Goal: Information Seeking & Learning: Check status

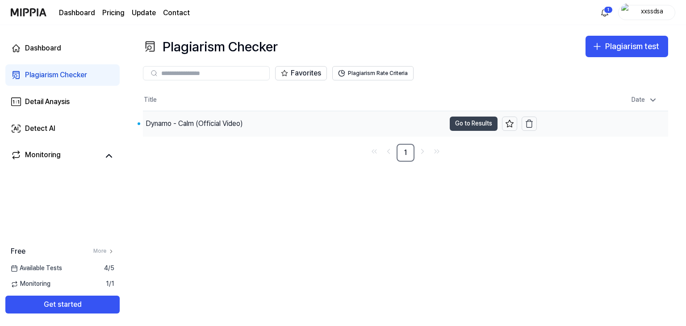
click at [481, 121] on button "Go to Results" at bounding box center [474, 124] width 48 height 14
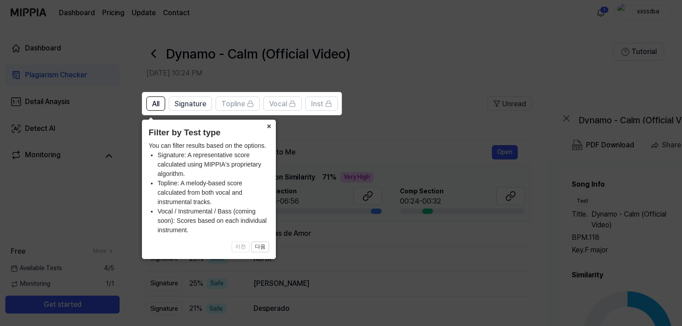
click at [267, 129] on button "×" at bounding box center [269, 126] width 14 height 13
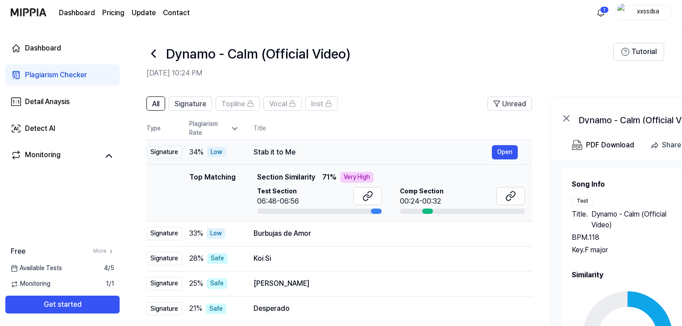
scroll to position [55, 0]
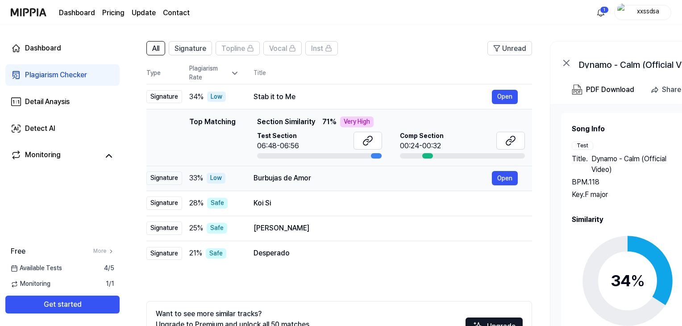
click at [372, 168] on td "Burbujas de Amor Open" at bounding box center [385, 178] width 293 height 25
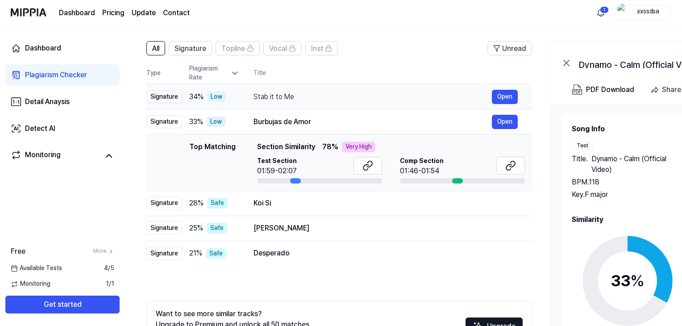
click at [301, 106] on td "Stab it to Me Open" at bounding box center [385, 96] width 293 height 25
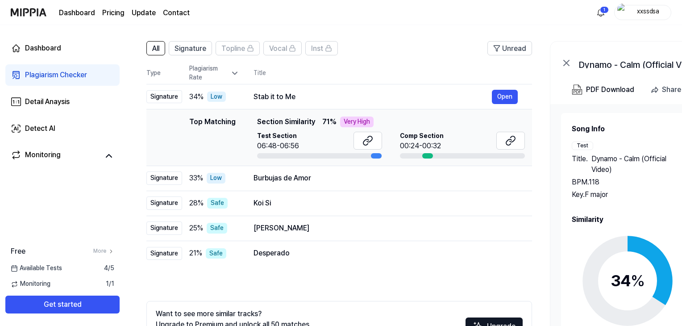
click at [238, 76] on icon at bounding box center [234, 73] width 9 height 9
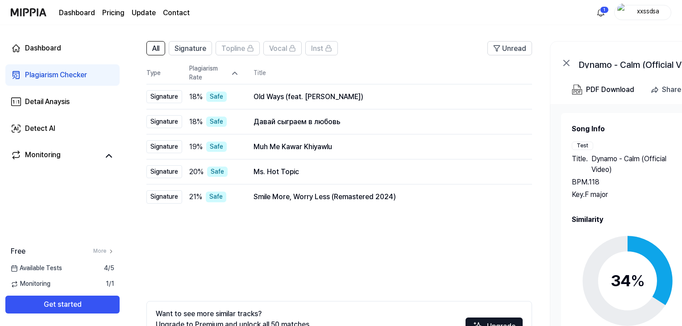
click at [238, 76] on icon at bounding box center [234, 73] width 9 height 9
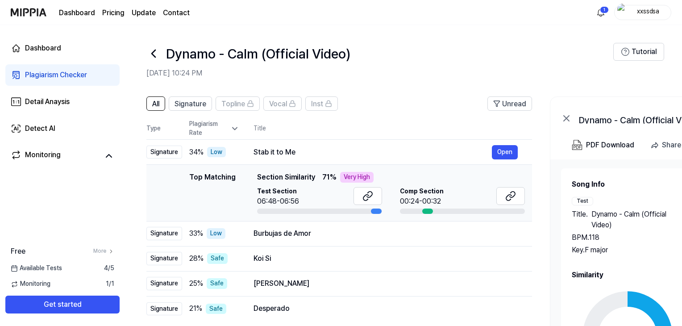
scroll to position [3, 0]
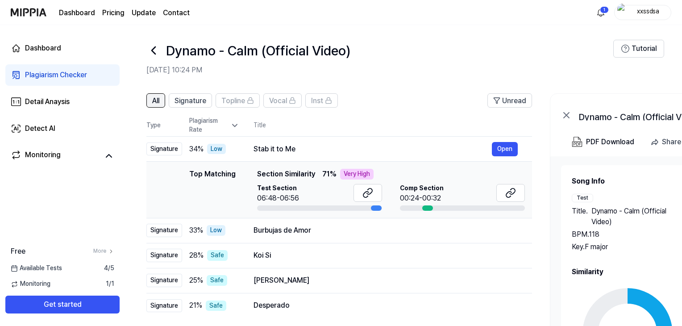
click at [157, 98] on span "All" at bounding box center [155, 101] width 7 height 11
click at [191, 96] on span "Signature" at bounding box center [191, 101] width 32 height 11
click at [158, 92] on div "All Signature Topline Vocal Inst Unread All Signature Topline Vocal Inst Type P…" at bounding box center [485, 265] width 720 height 363
click at [152, 101] on span "All" at bounding box center [155, 101] width 7 height 11
click at [28, 163] on div "Monitoring" at bounding box center [62, 156] width 114 height 22
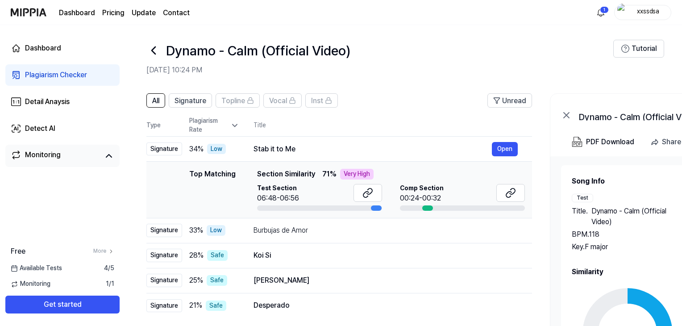
click at [38, 163] on div "Monitoring" at bounding box center [62, 156] width 114 height 22
click at [66, 73] on div "Plagiarism Checker" at bounding box center [56, 75] width 62 height 11
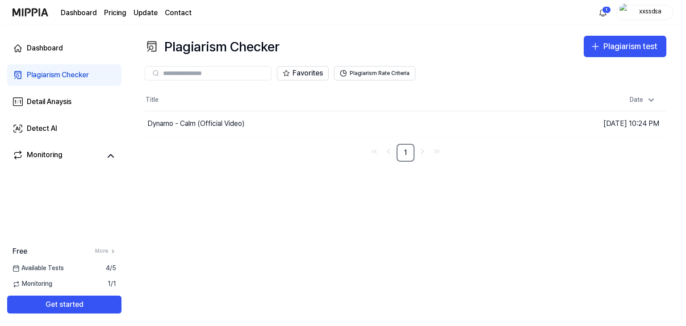
scroll to position [0, 0]
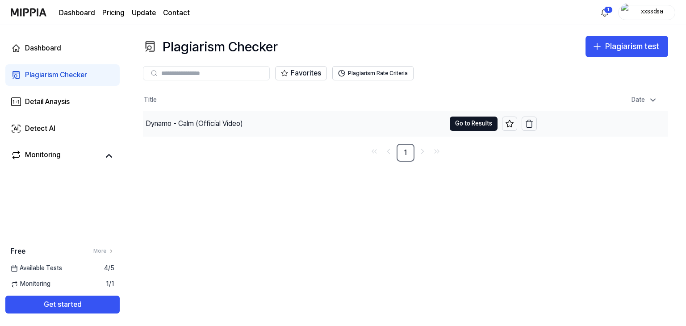
click at [200, 125] on div "Dynamo - Calm (Official Video)" at bounding box center [194, 123] width 97 height 11
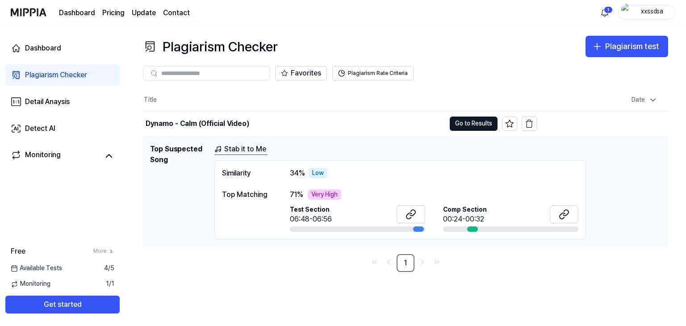
click at [255, 154] on link "Stab it to Me" at bounding box center [240, 149] width 53 height 11
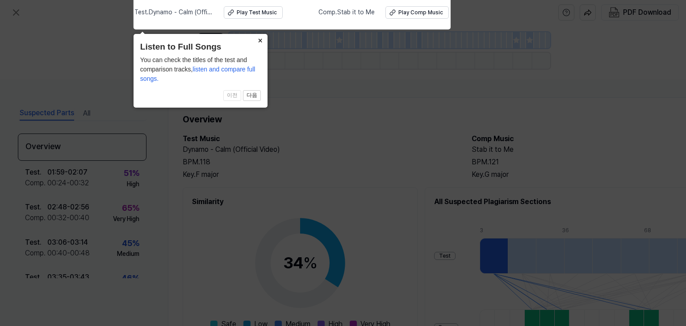
click at [258, 38] on button "×" at bounding box center [260, 40] width 14 height 13
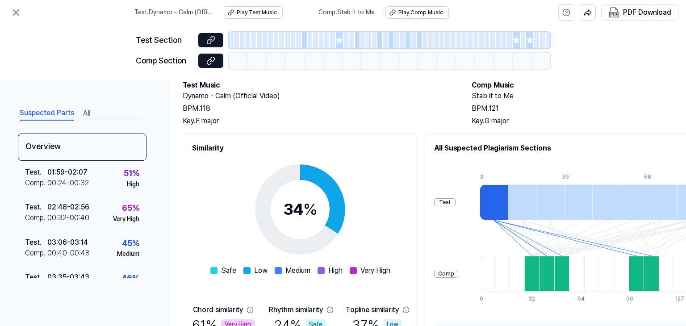
scroll to position [54, 0]
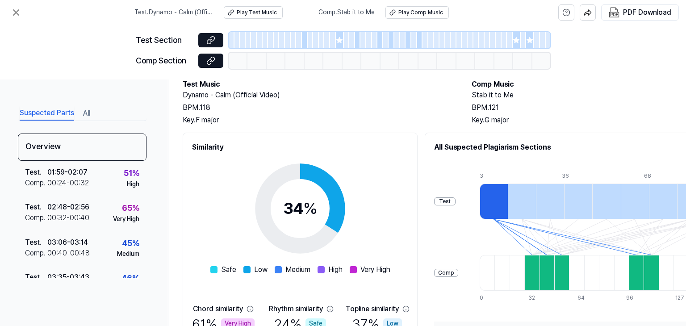
click at [485, 95] on h2 "Stab it to Me" at bounding box center [607, 95] width 271 height 11
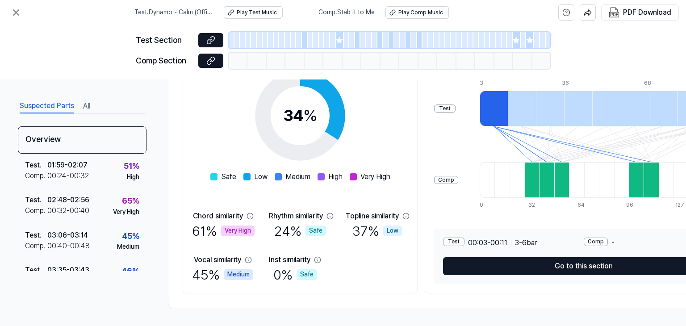
scroll to position [151, 93]
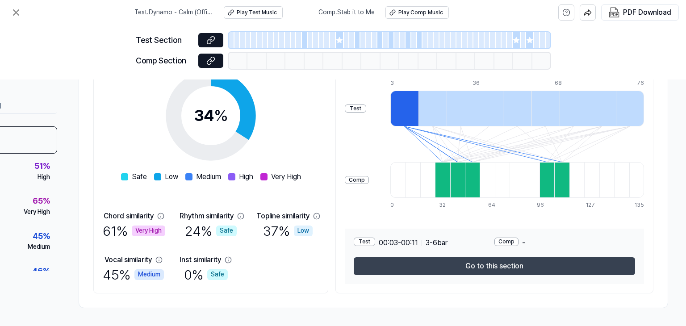
click at [464, 269] on button "Go to this section" at bounding box center [494, 266] width 281 height 18
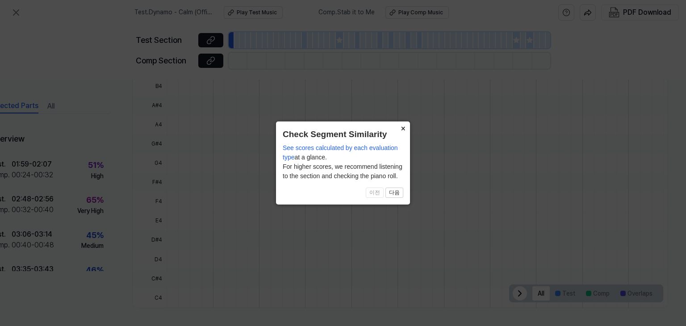
click at [399, 124] on button "×" at bounding box center [403, 127] width 14 height 13
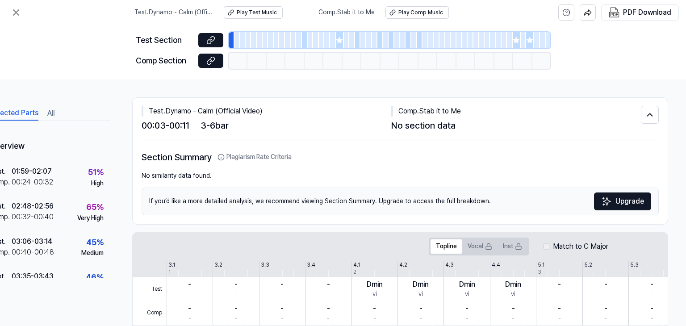
scroll to position [0, 0]
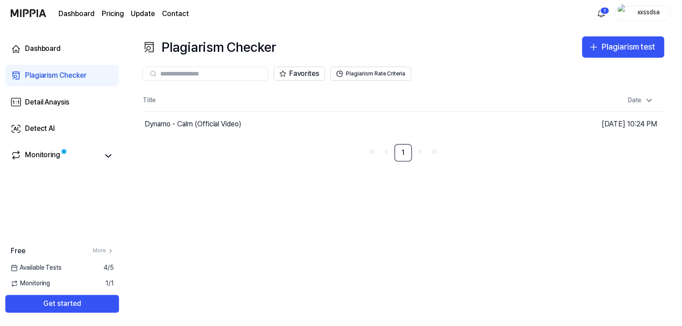
scroll to position [3, 0]
